Goal: Information Seeking & Learning: Find specific fact

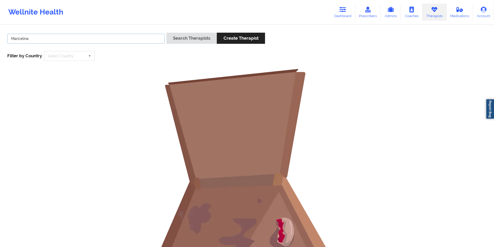
click at [96, 40] on input "Maricelina" at bounding box center [85, 39] width 157 height 10
paste input "[PERSON_NAME]"
click at [201, 39] on button "Search Therapists" at bounding box center [191, 38] width 50 height 11
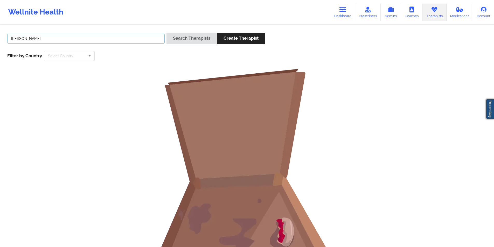
click at [74, 39] on input "[PERSON_NAME]" at bounding box center [85, 39] width 157 height 10
paste input "[PERSON_NAME]"
click at [196, 38] on button "Search Therapists" at bounding box center [191, 38] width 50 height 11
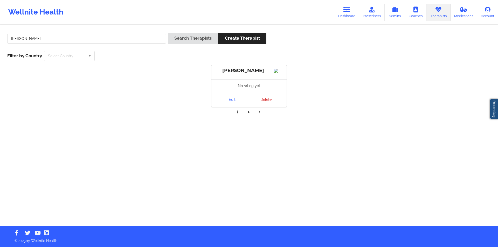
click at [258, 103] on button "Delete" at bounding box center [266, 99] width 34 height 9
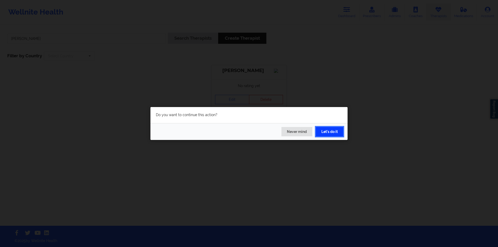
click at [258, 133] on button "Let's do it" at bounding box center [329, 131] width 27 height 9
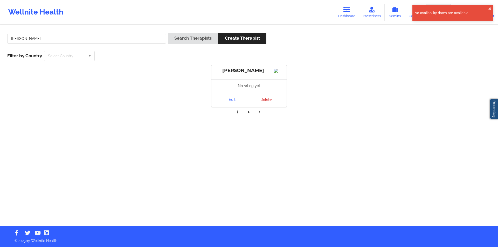
click at [258, 104] on button "Delete" at bounding box center [266, 99] width 34 height 9
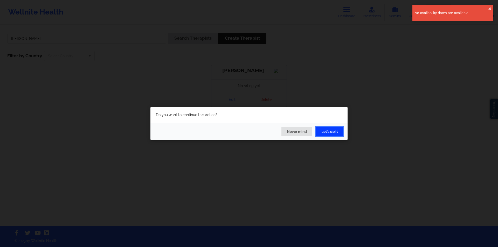
click at [258, 131] on button "Let's do it" at bounding box center [329, 131] width 27 height 9
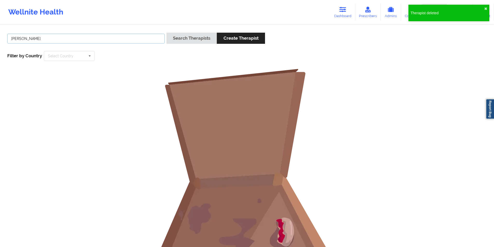
click at [93, 37] on input "[PERSON_NAME]" at bounding box center [85, 39] width 157 height 10
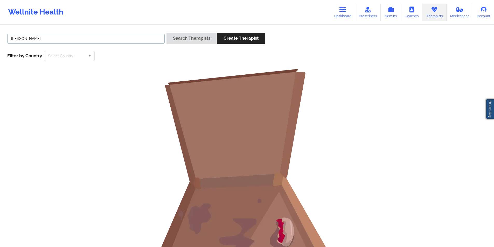
paste input "[PERSON_NAME]"
type input "[PERSON_NAME]"
click at [197, 37] on button "Search Therapists" at bounding box center [191, 38] width 50 height 11
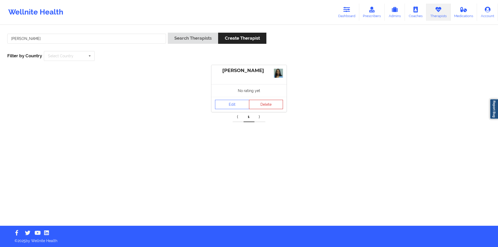
click at [258, 104] on button "Delete" at bounding box center [266, 104] width 34 height 9
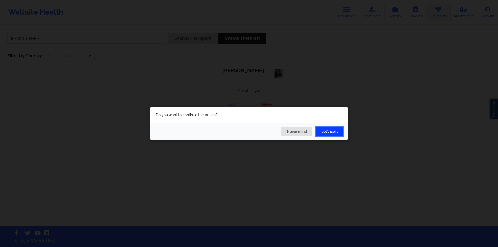
click at [258, 130] on button "Let's do it" at bounding box center [329, 131] width 27 height 9
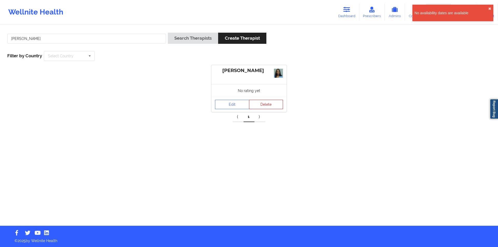
click at [258, 107] on button "Delete" at bounding box center [266, 104] width 34 height 9
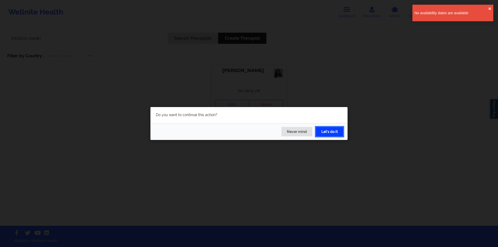
click at [258, 130] on button "Let's do it" at bounding box center [329, 131] width 27 height 9
